Goal: Check status: Check status

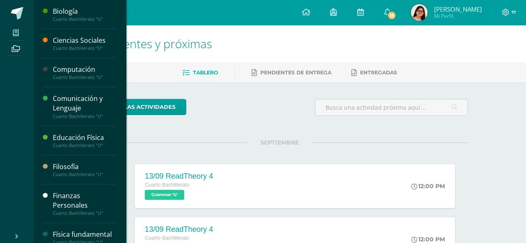
click at [17, 35] on icon at bounding box center [16, 33] width 6 height 7
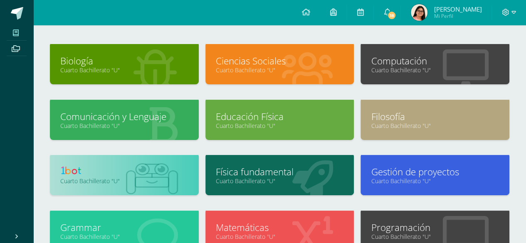
scroll to position [35, 0]
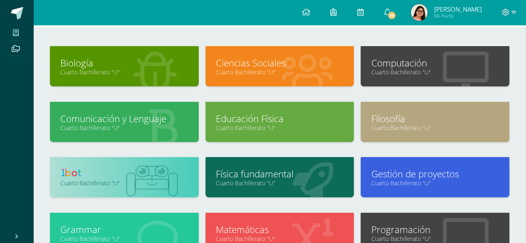
click at [139, 176] on link at bounding box center [124, 174] width 128 height 13
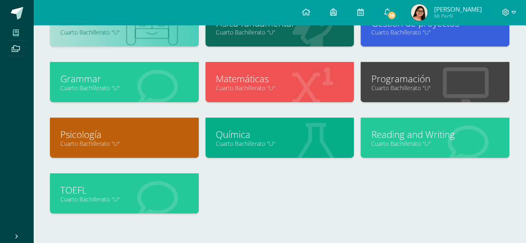
scroll to position [187, 0]
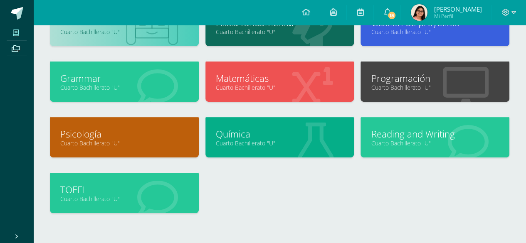
click at [272, 152] on div "Química Cuarto Bachillerato "U"" at bounding box center [279, 137] width 149 height 40
click at [264, 141] on link "Cuarto Bachillerato "U"" at bounding box center [280, 143] width 128 height 8
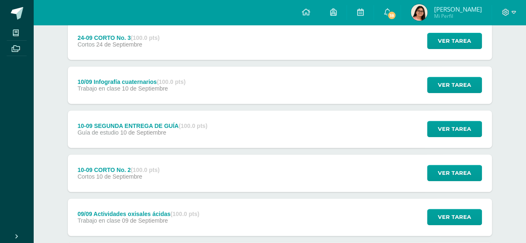
scroll to position [161, 0]
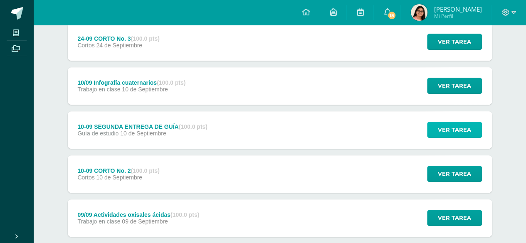
click at [437, 129] on button "Ver tarea" at bounding box center [454, 130] width 55 height 16
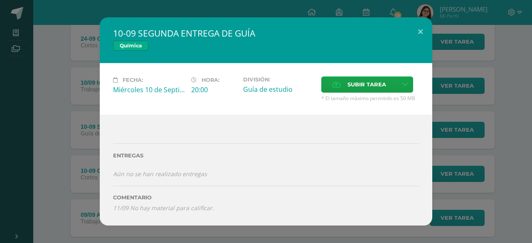
click at [442, 107] on div "10-09 SEGUNDA ENTREGA DE GUÍA Química Fecha: Miércoles 10 de Septiembre Hora: 2…" at bounding box center [266, 121] width 526 height 208
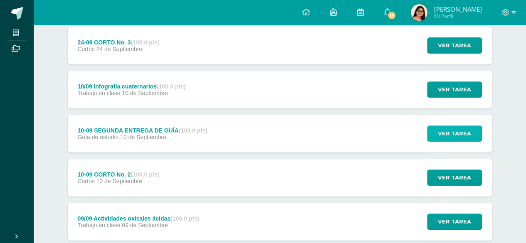
scroll to position [157, 0]
